Goal: Task Accomplishment & Management: Manage account settings

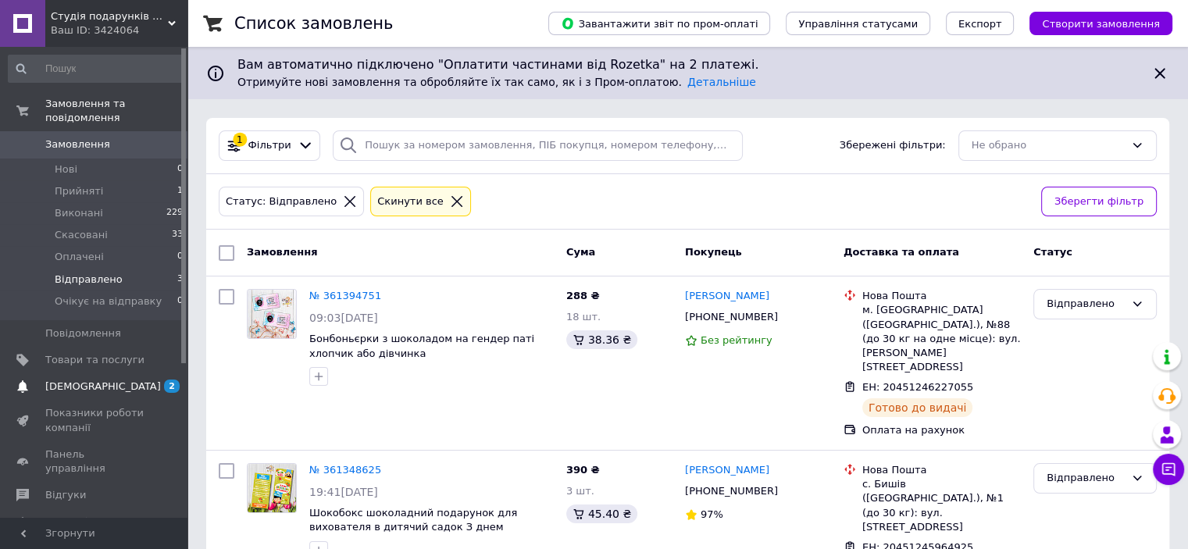
click at [66, 379] on span "[DEMOGRAPHIC_DATA]" at bounding box center [103, 386] width 116 height 14
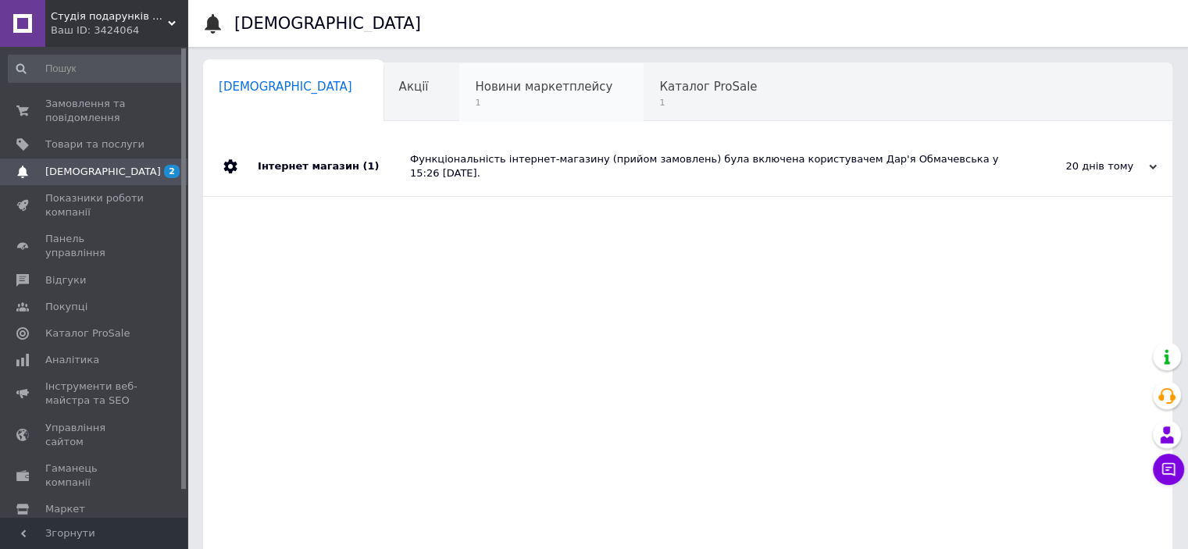
click at [475, 91] on span "Новини маркетплейсу" at bounding box center [543, 87] width 137 height 14
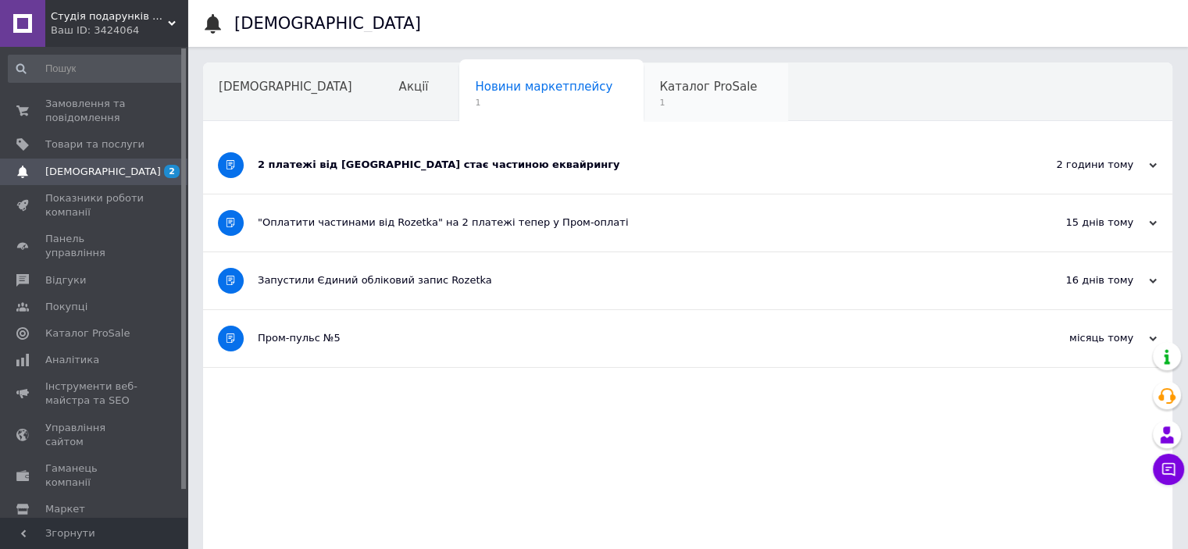
click at [659, 97] on span "1" at bounding box center [708, 103] width 98 height 12
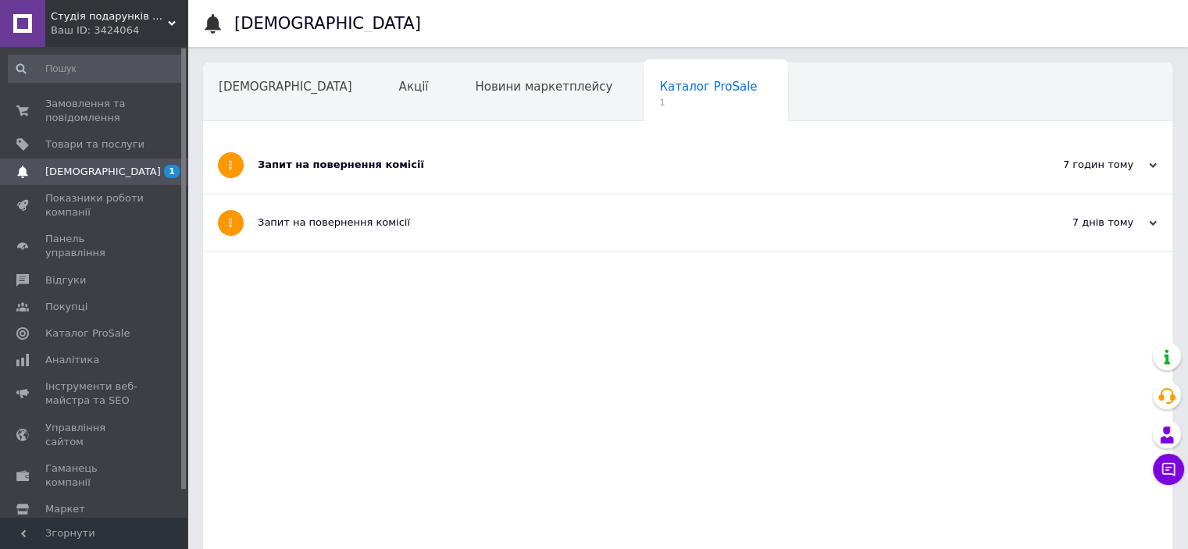
click at [290, 166] on div "Запит на повернення комісії" at bounding box center [629, 165] width 743 height 14
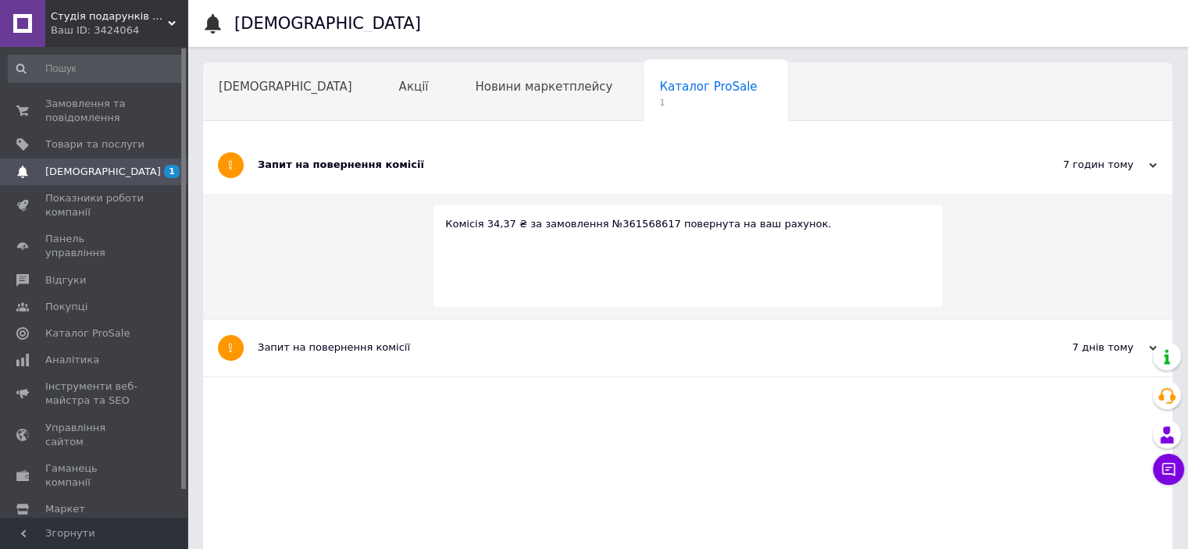
click at [290, 166] on div "Запит на повернення комісії" at bounding box center [629, 165] width 743 height 14
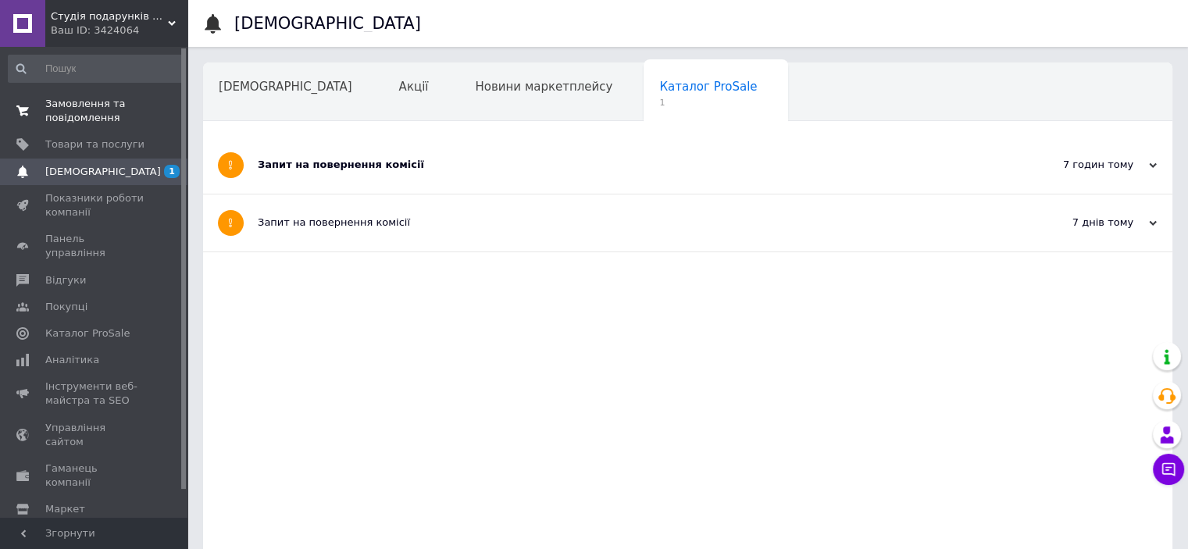
click at [85, 117] on span "Замовлення та повідомлення" at bounding box center [94, 111] width 99 height 28
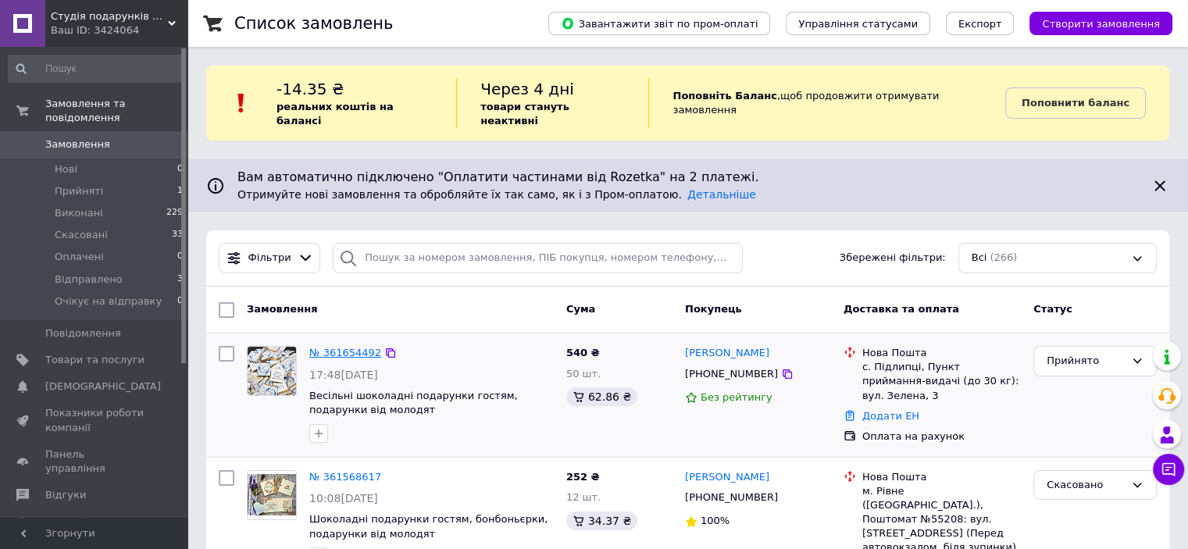
click at [351, 347] on link "№ 361654492" at bounding box center [345, 353] width 72 height 12
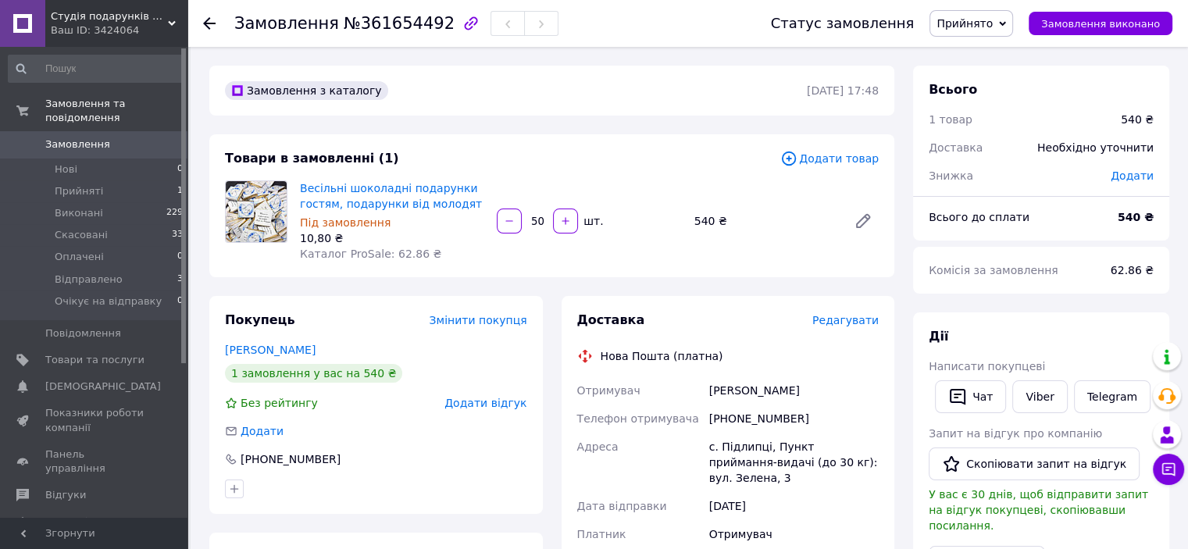
click at [554, 369] on div "Доставка Редагувати Нова Пошта (платна) Отримувач Скочеляс Любов Телефон отриму…" at bounding box center [728, 519] width 352 height 447
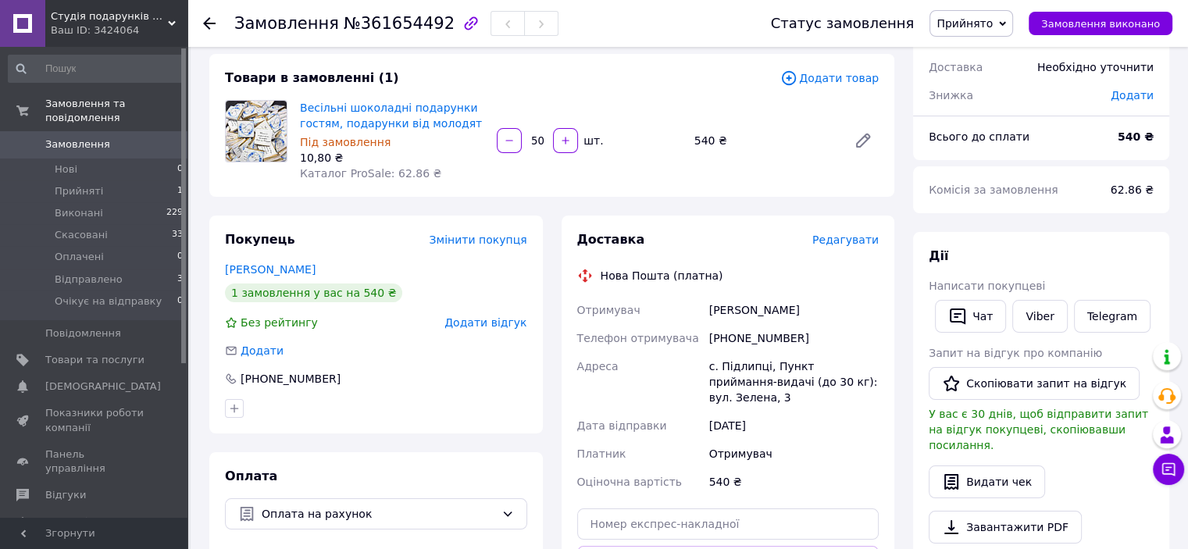
scroll to position [312, 0]
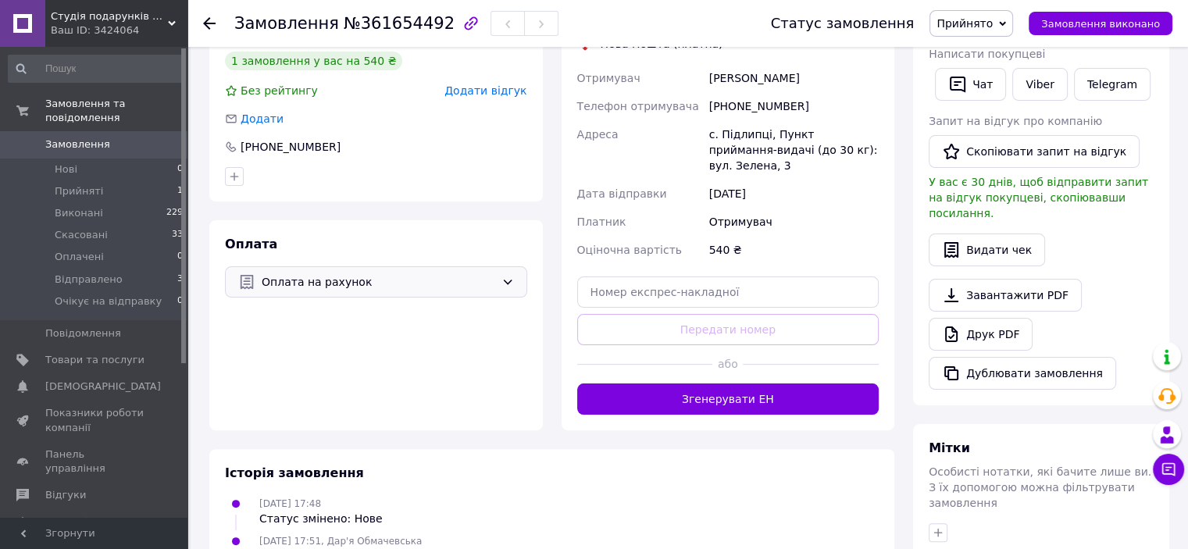
click at [390, 287] on span "Оплата на рахунок" at bounding box center [378, 281] width 233 height 17
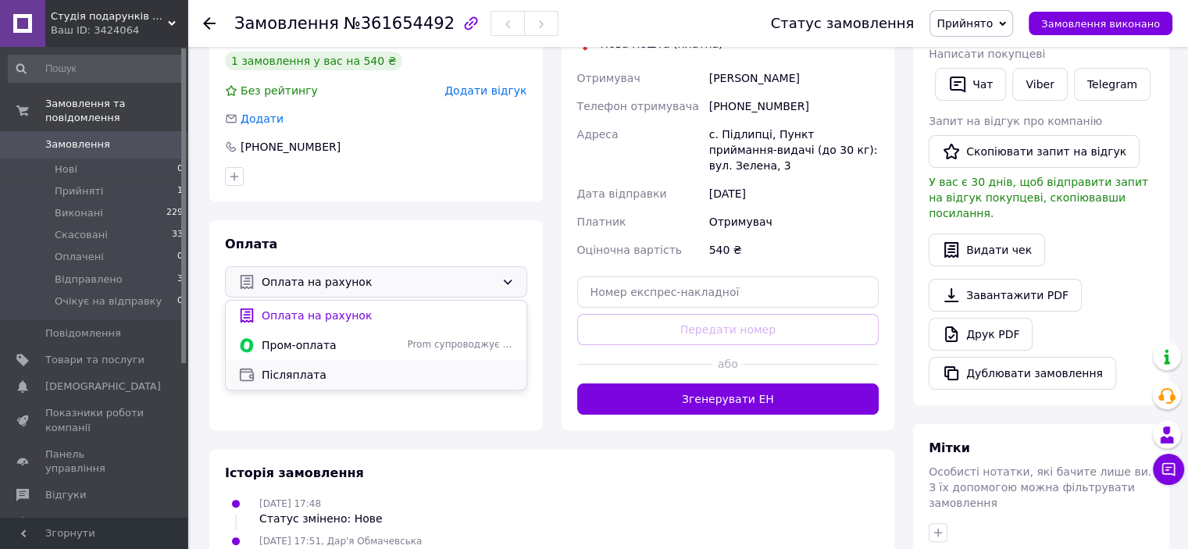
click at [306, 377] on span "Післяплата" at bounding box center [388, 375] width 252 height 16
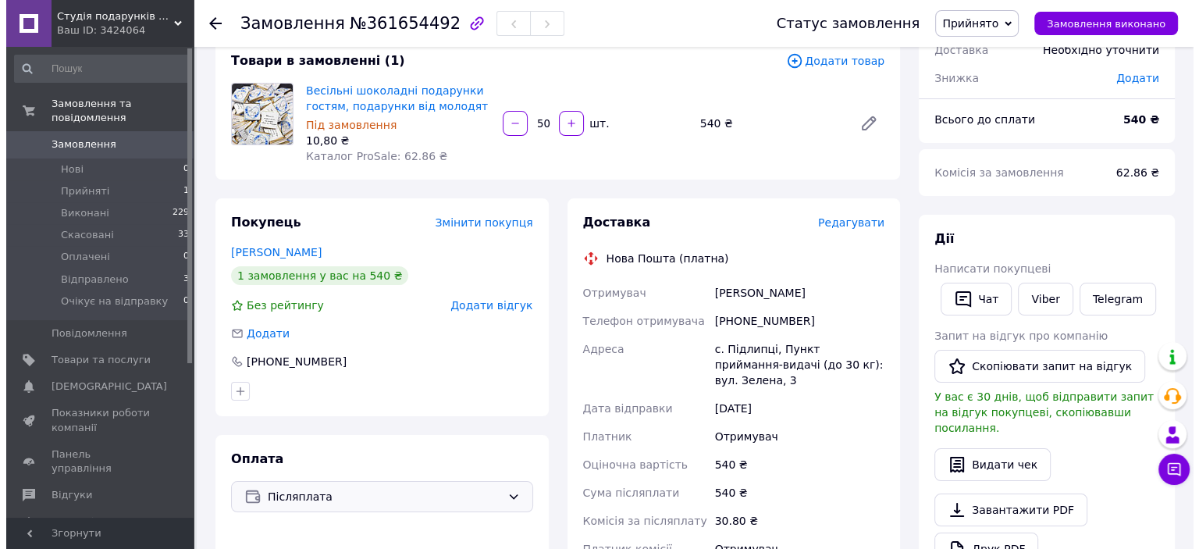
scroll to position [0, 0]
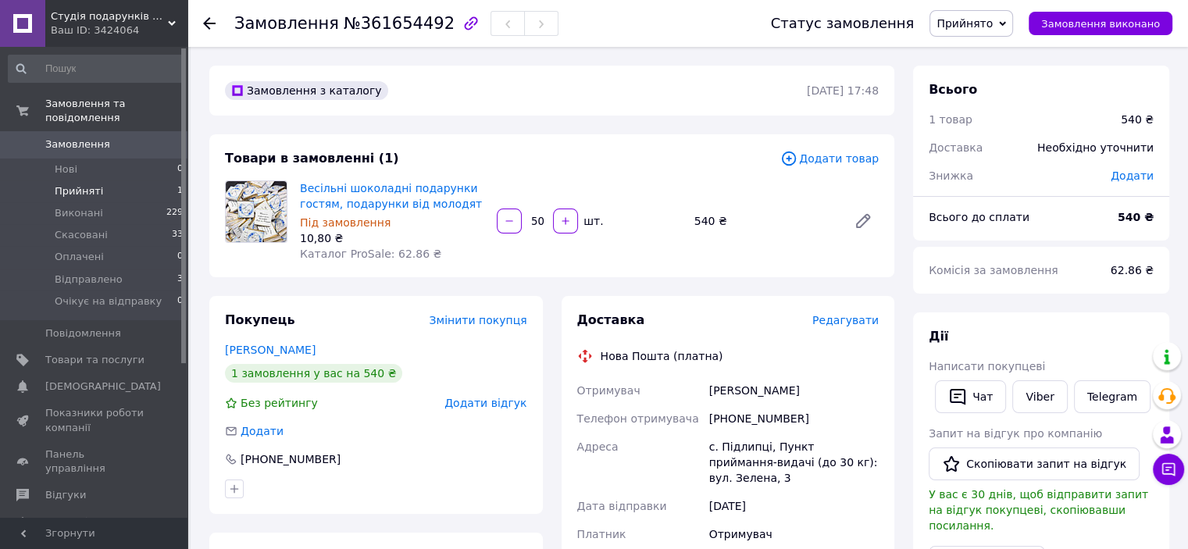
click at [63, 184] on span "Прийняті" at bounding box center [79, 191] width 48 height 14
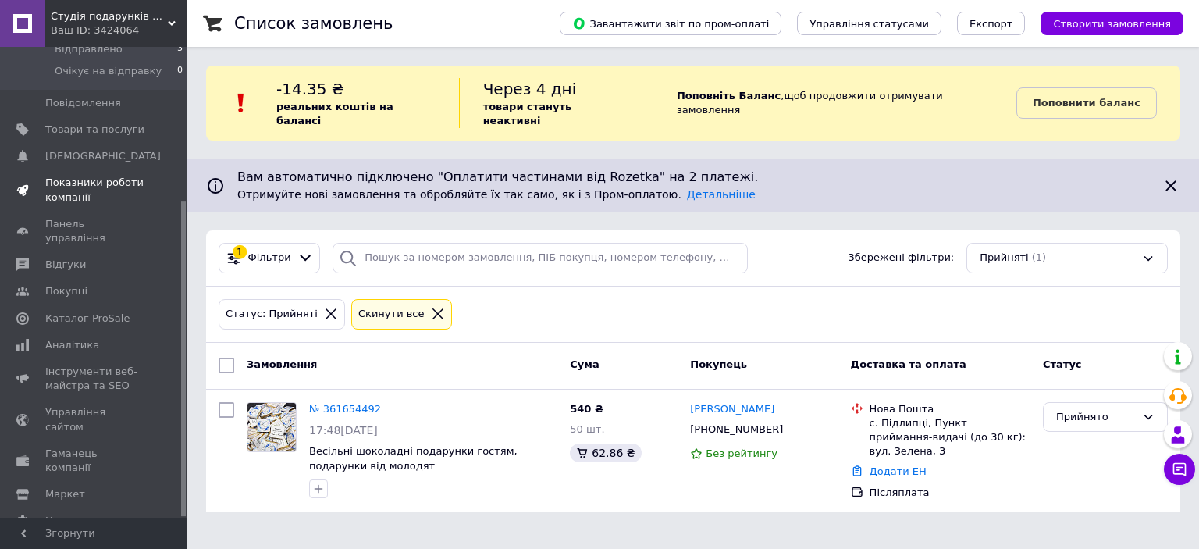
click at [66, 176] on span "Показники роботи компанії" at bounding box center [94, 190] width 99 height 28
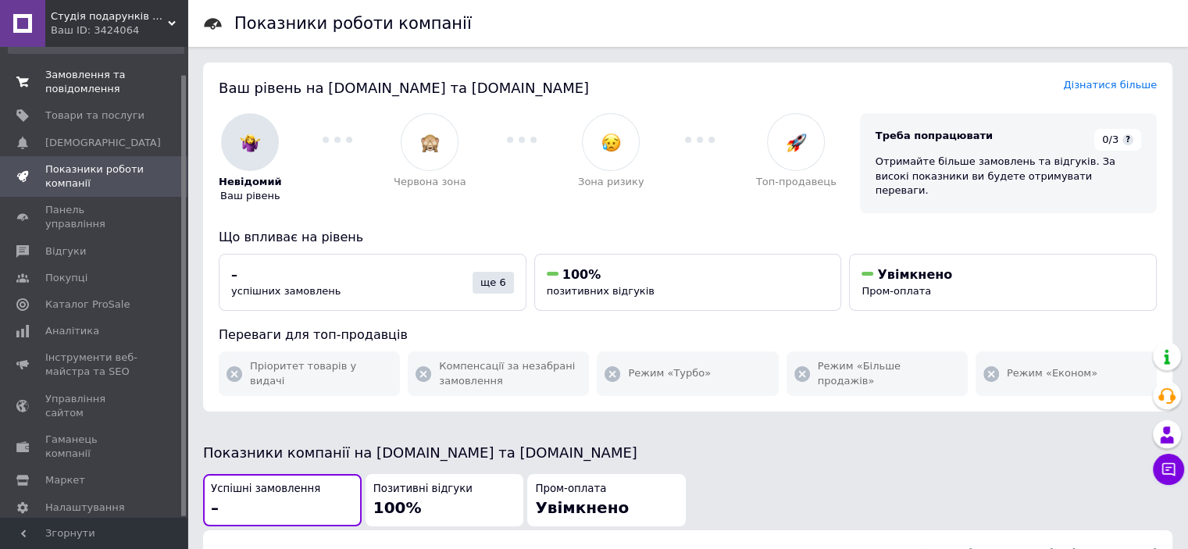
click at [75, 74] on span "Замовлення та повідомлення" at bounding box center [94, 82] width 99 height 28
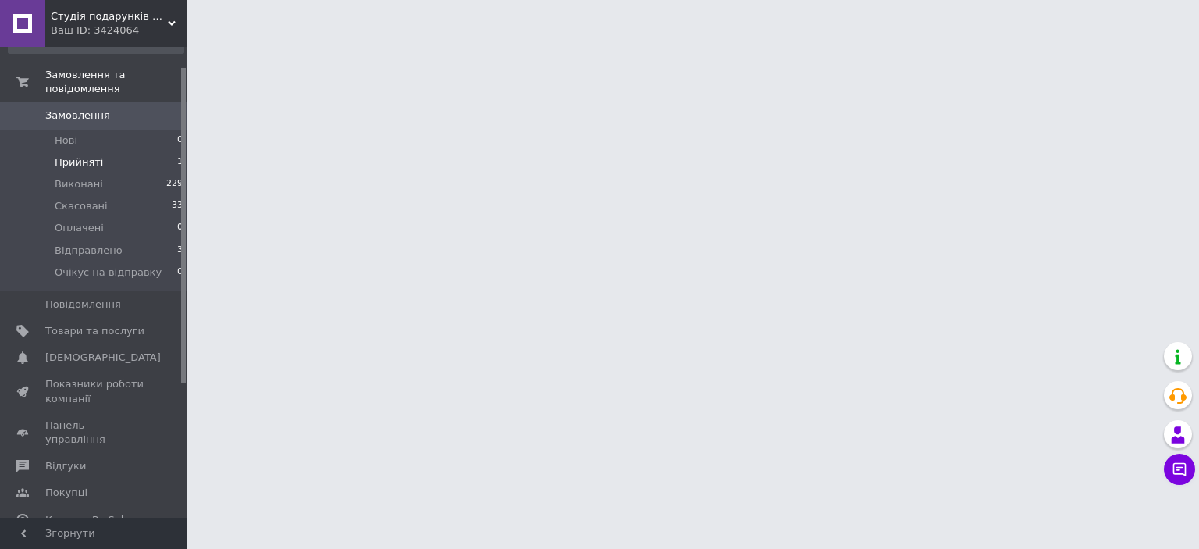
click at [98, 151] on li "Прийняті 1" at bounding box center [96, 162] width 192 height 22
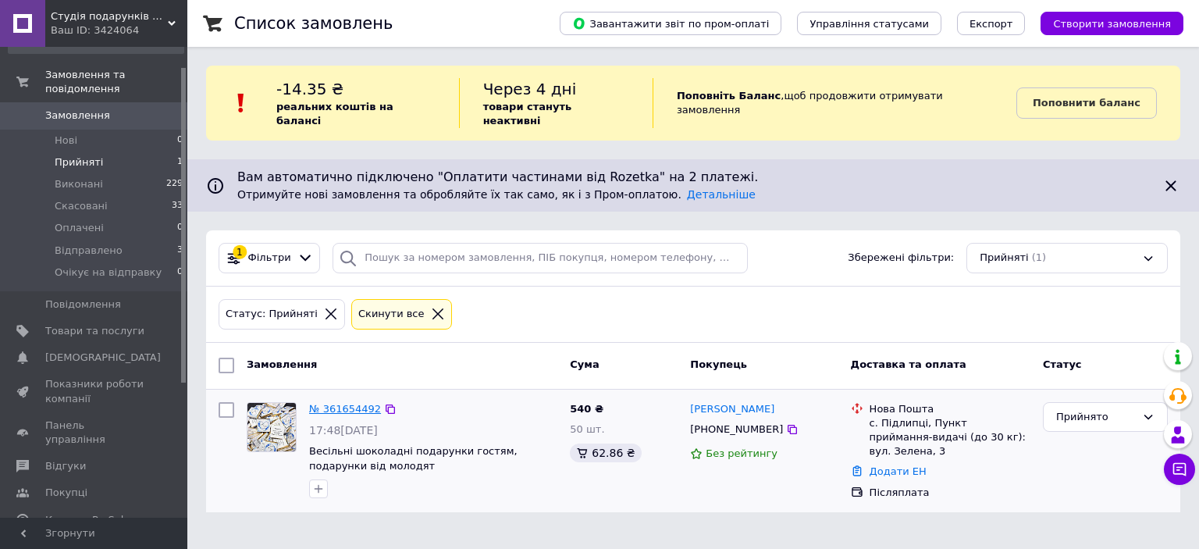
click at [346, 403] on link "№ 361654492" at bounding box center [345, 409] width 72 height 12
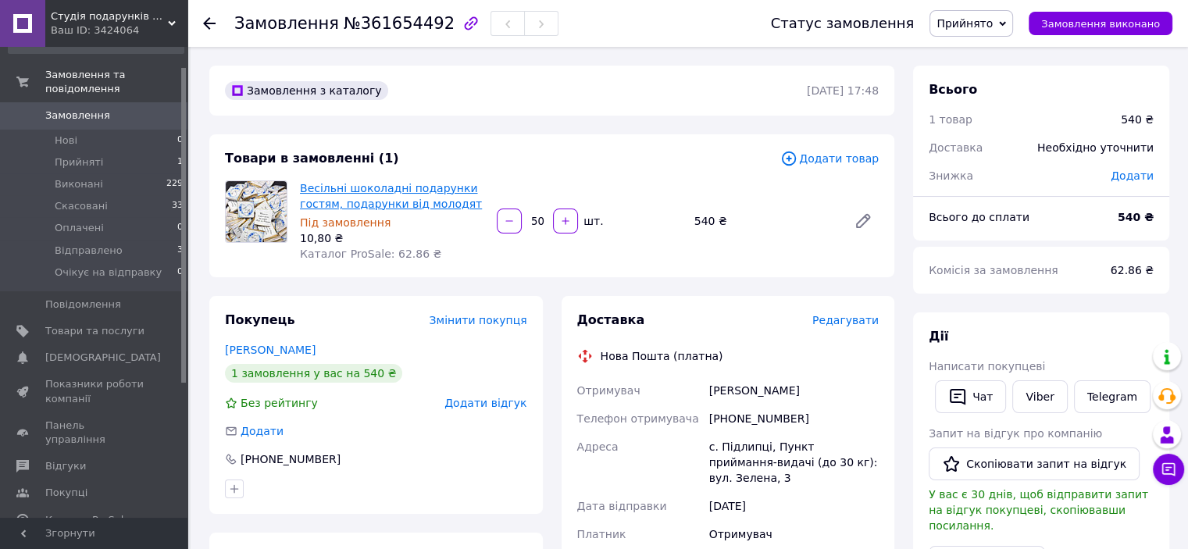
click at [391, 204] on link "Весільні шоколадні подарунки гостям, подарунки від молодят" at bounding box center [391, 196] width 182 height 28
click at [88, 244] on span "Відправлено" at bounding box center [89, 251] width 68 height 14
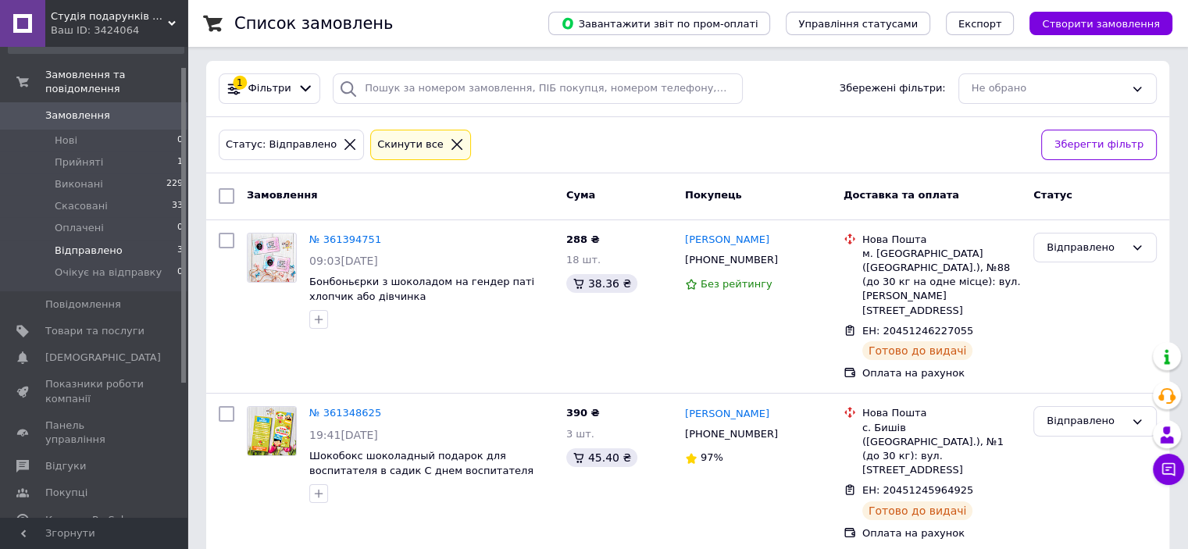
scroll to position [234, 0]
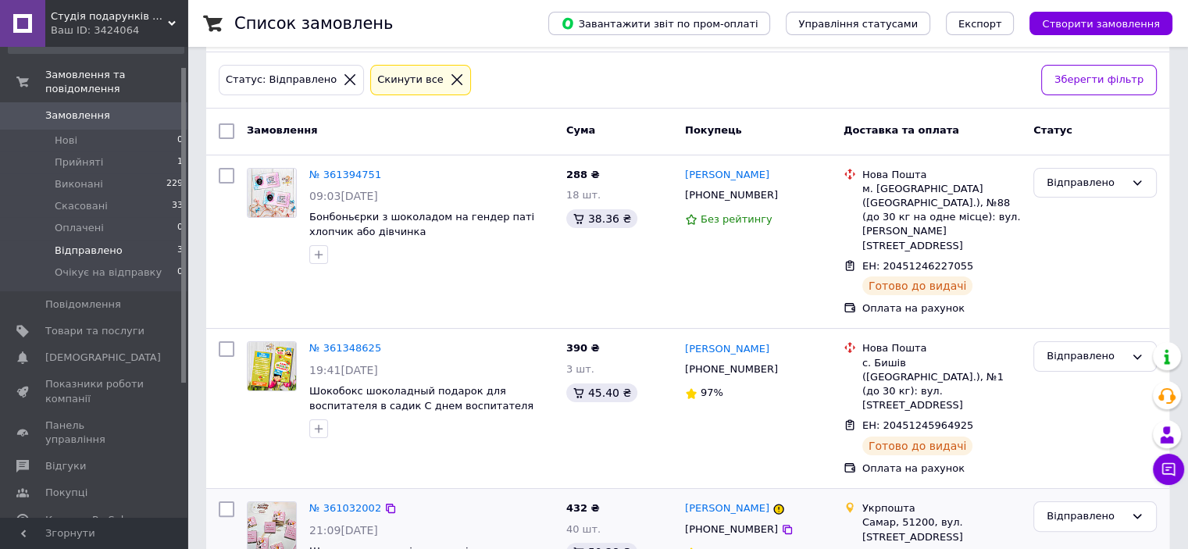
click at [970, 548] on icon at bounding box center [976, 557] width 12 height 12
click at [636, 67] on div "Статус: Відправлено Cкинути все" at bounding box center [624, 80] width 816 height 37
